Goal: Navigation & Orientation: Find specific page/section

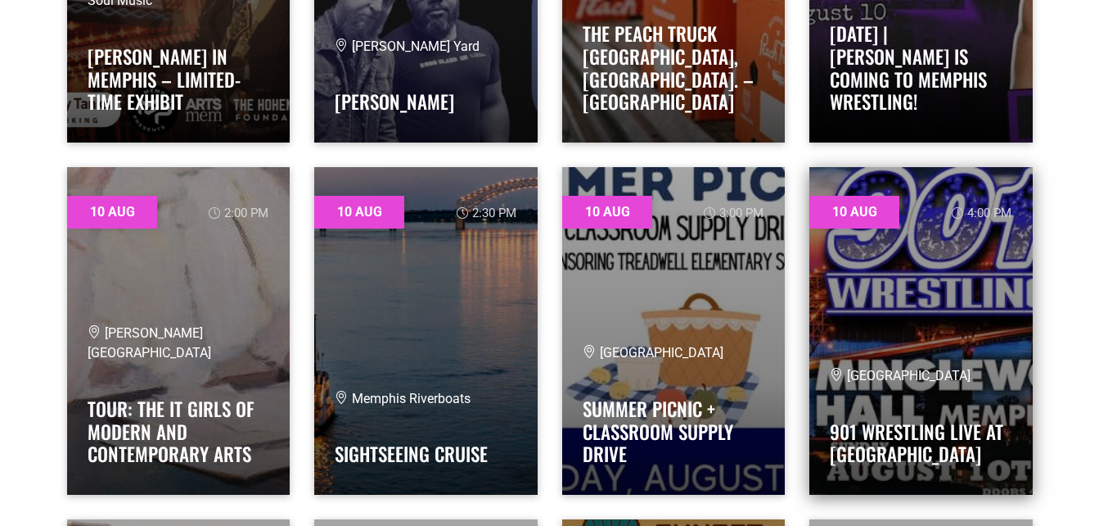
scroll to position [1555, 0]
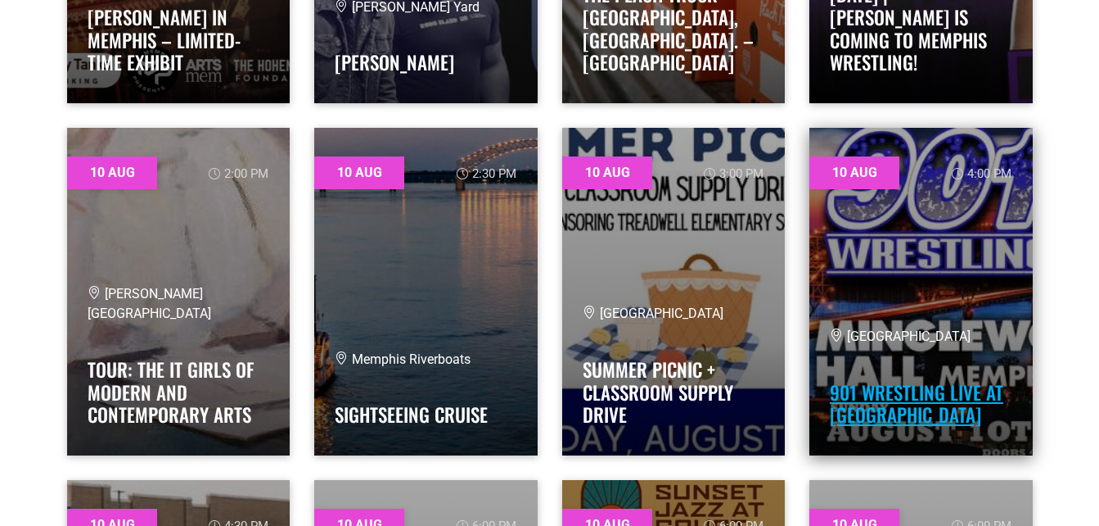
click at [853, 395] on link "901 Wrestling Live at Minglewood Hall" at bounding box center [917, 403] width 174 height 51
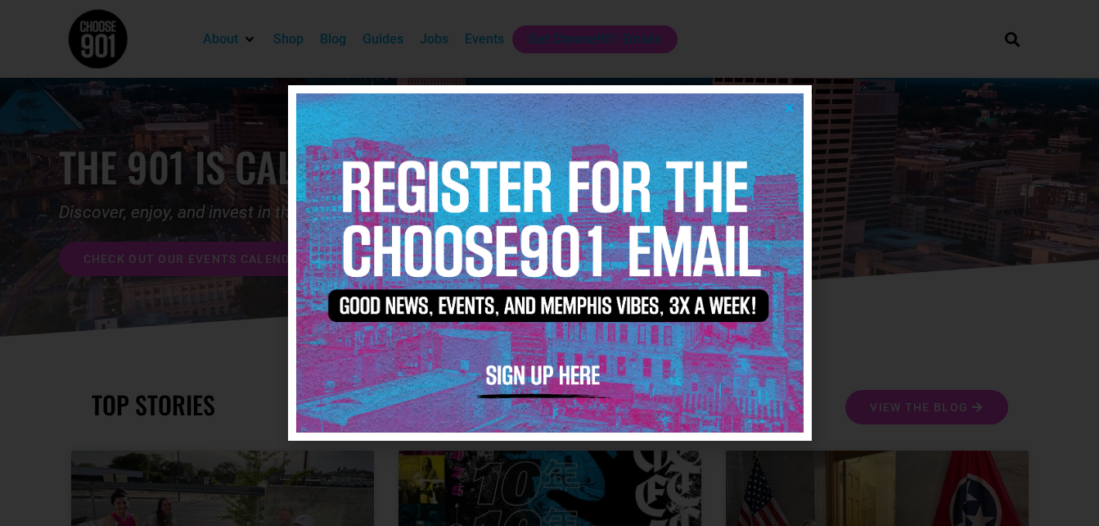
click at [795, 103] on icon "Close" at bounding box center [789, 108] width 12 height 12
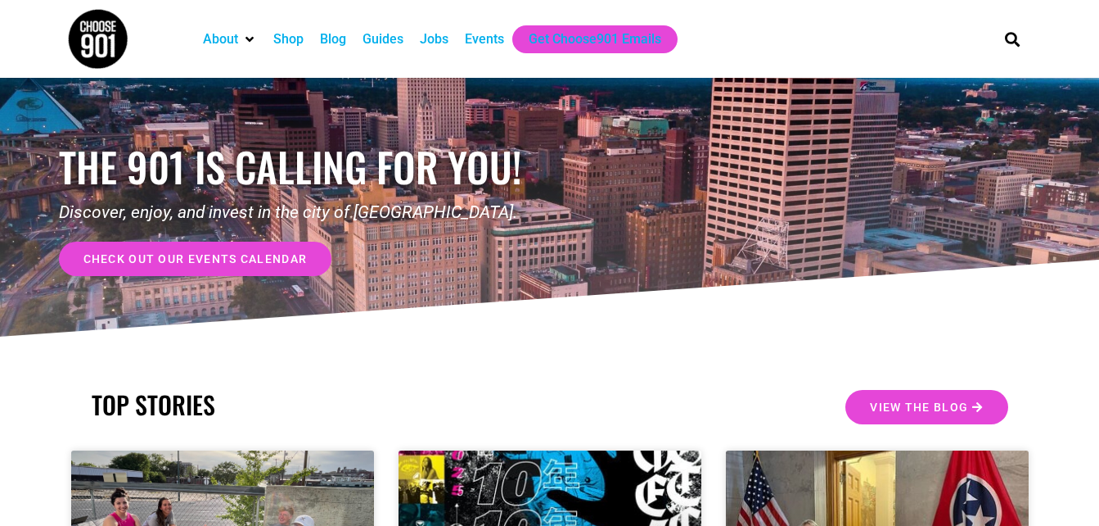
click at [485, 39] on div "Events" at bounding box center [484, 39] width 39 height 20
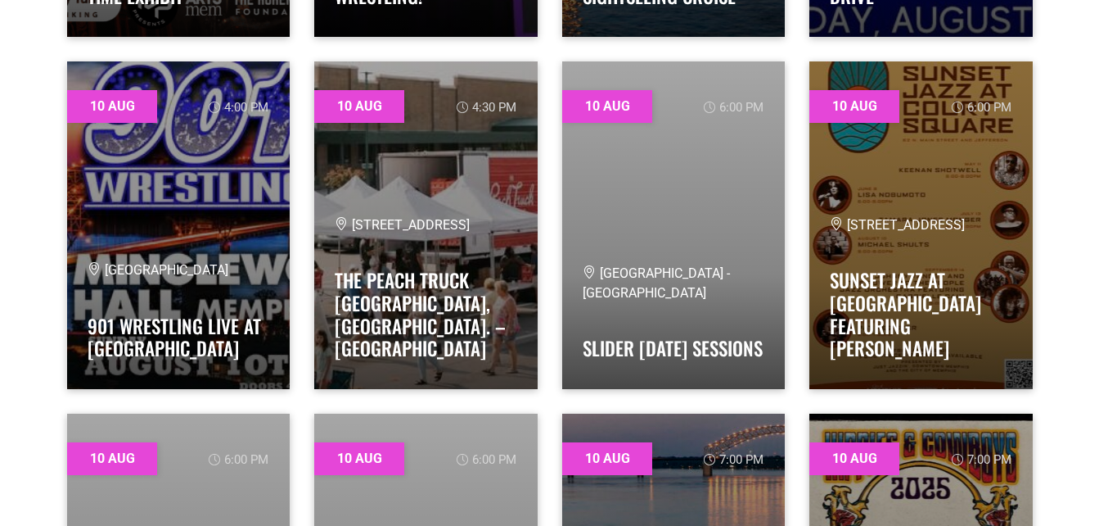
scroll to position [1637, 0]
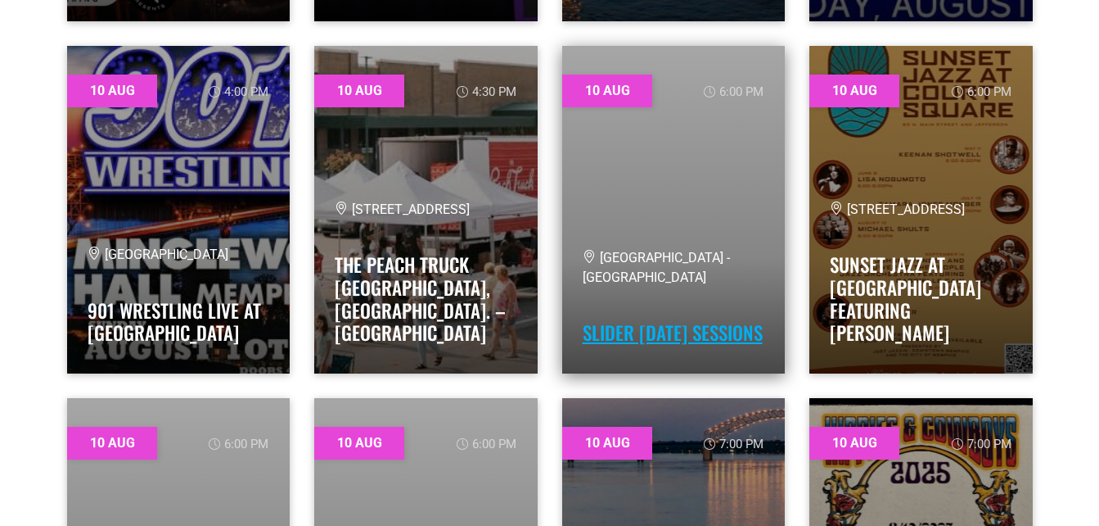
click at [628, 318] on link "Slider Sunday Sessions" at bounding box center [673, 332] width 180 height 28
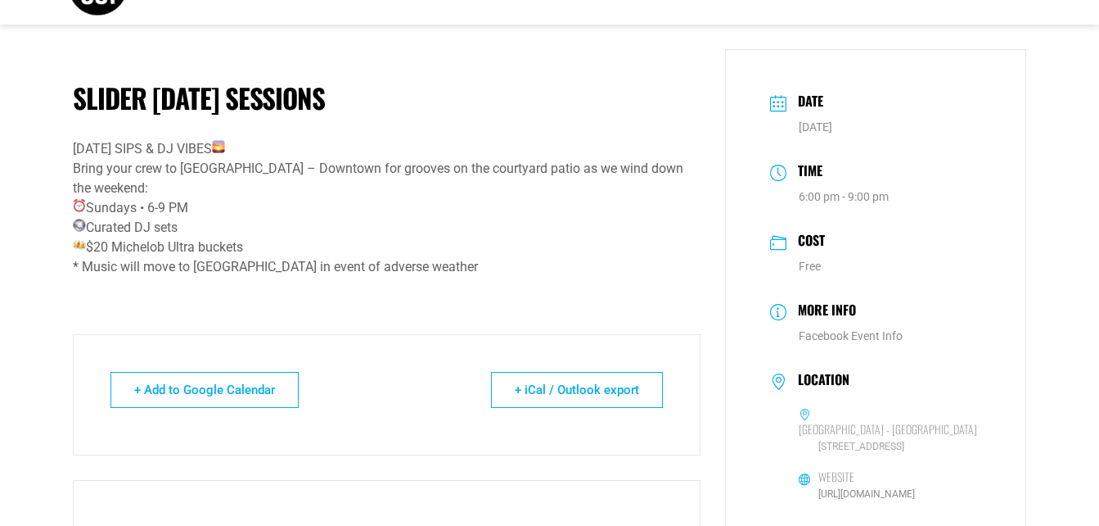
scroll to position [82, 0]
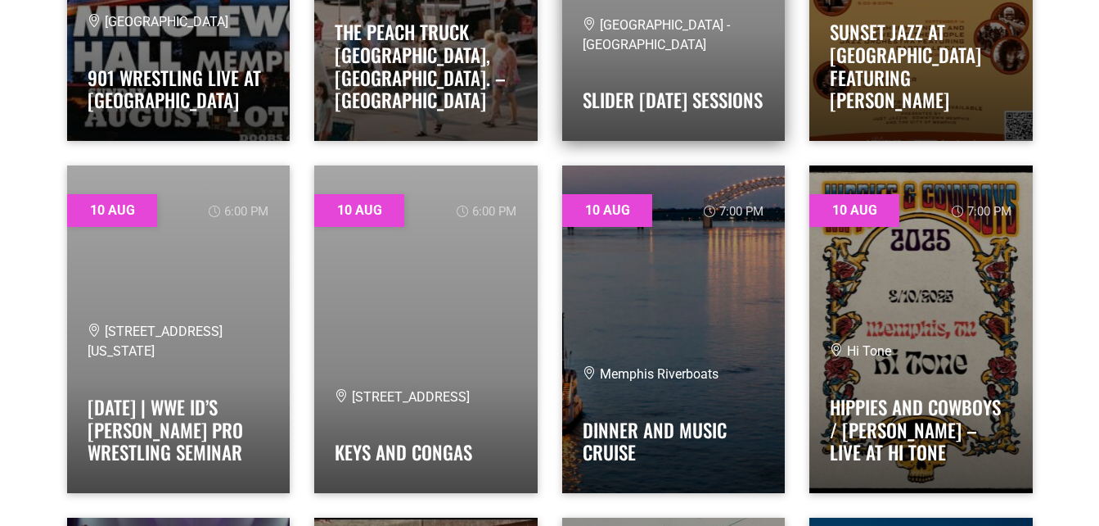
scroll to position [1960, 0]
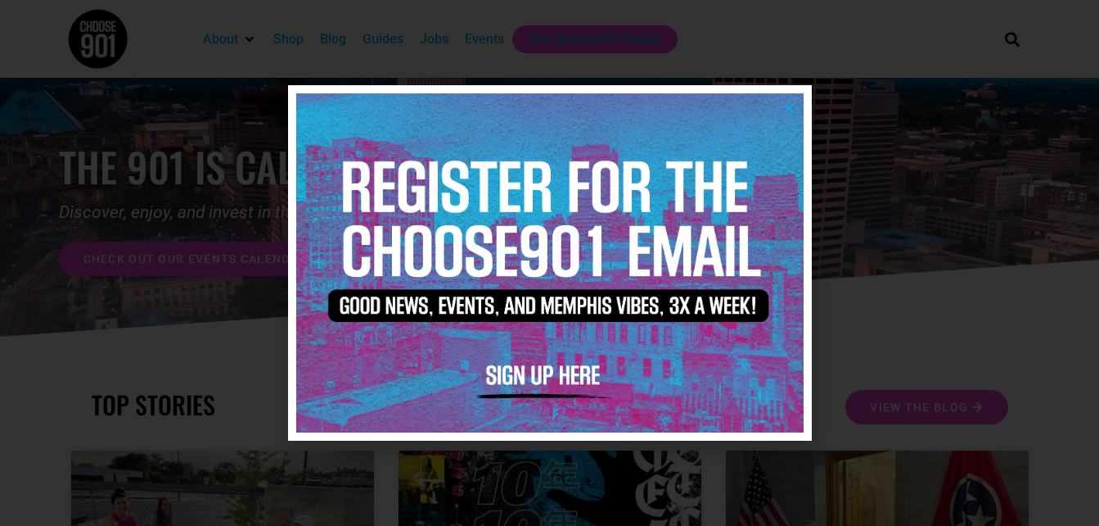
click at [796, 107] on img at bounding box center [550, 262] width 508 height 338
